Goal: Find specific page/section: Find specific page/section

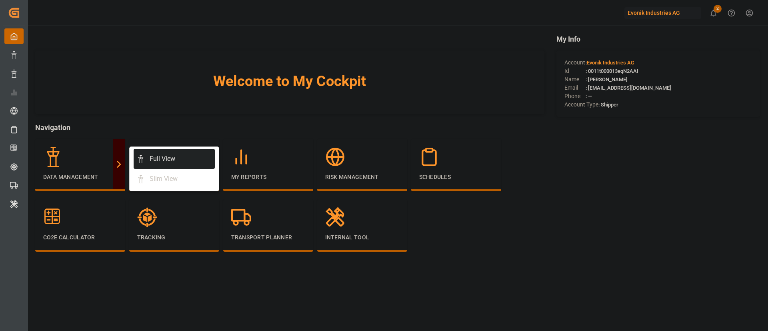
click at [191, 161] on div "Full View" at bounding box center [174, 159] width 75 height 10
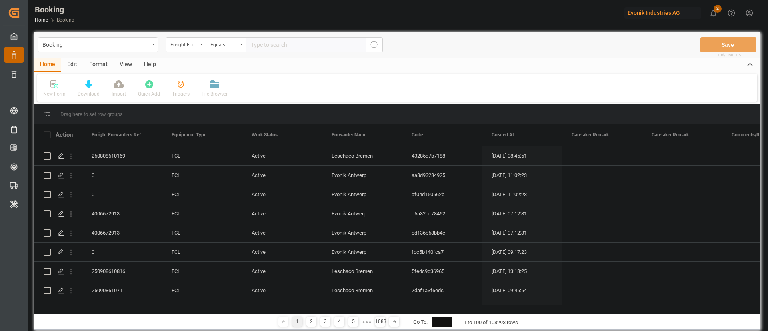
click at [642, 18] on div "Evonik Industries AG" at bounding box center [663, 13] width 77 height 12
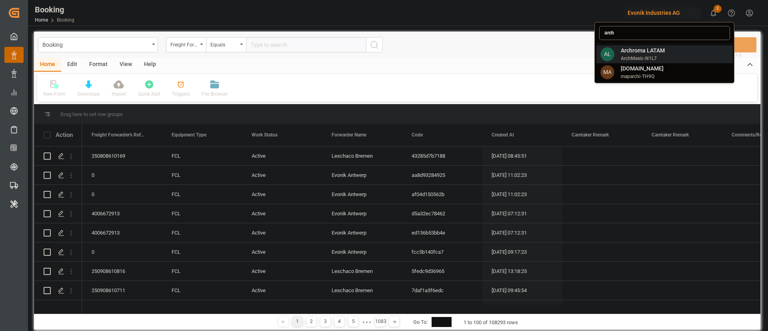
type input "arch"
click at [651, 48] on span "Archroma LATAM" at bounding box center [643, 50] width 44 height 8
